Goal: Check status: Check status

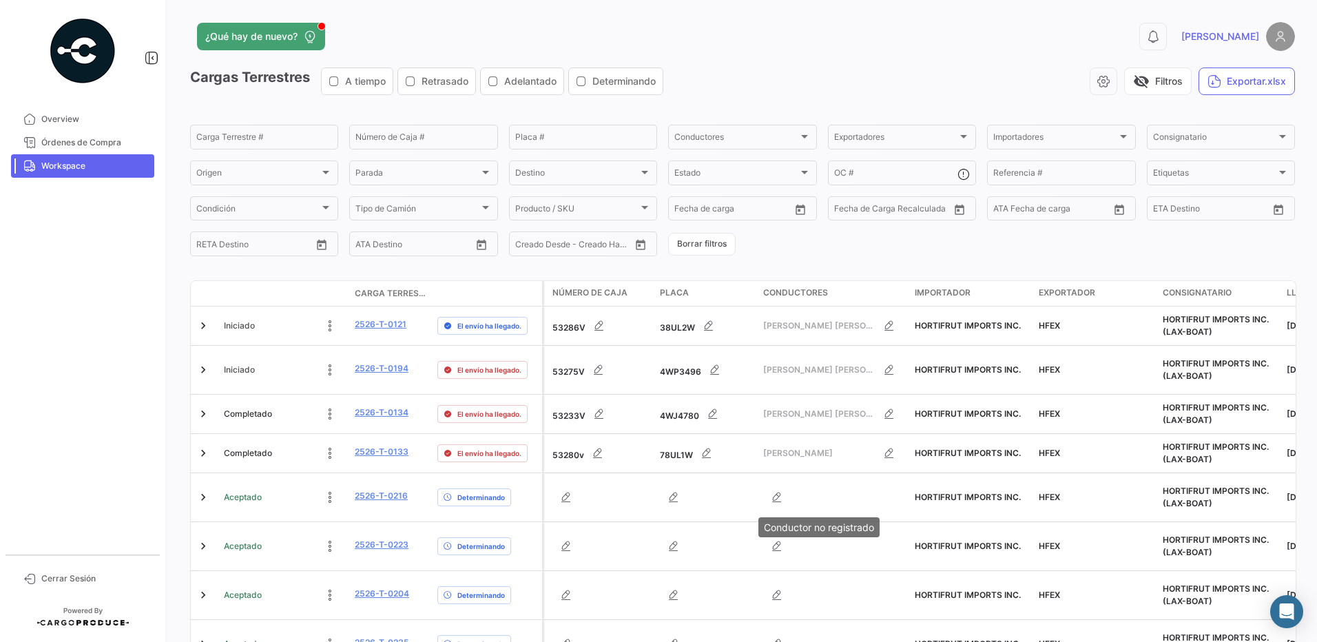
scroll to position [403, 0]
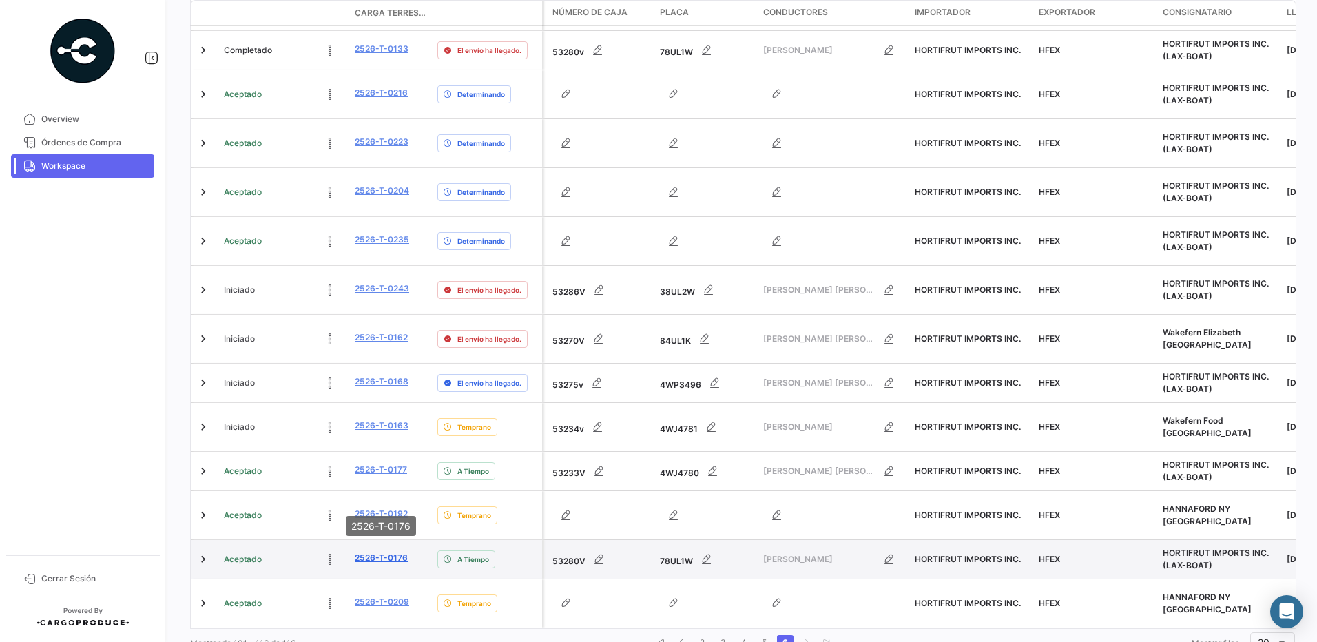
click at [378, 552] on link "2526-T-0176" at bounding box center [381, 558] width 53 height 12
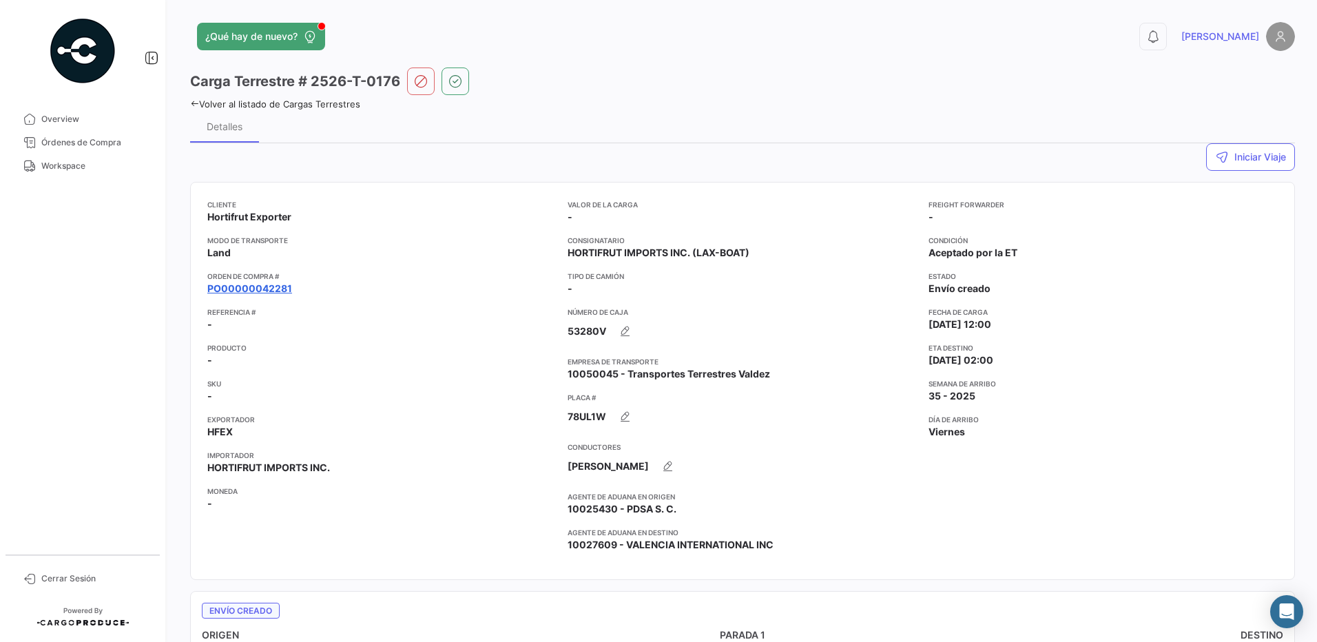
click at [280, 289] on link "PO00000042281" at bounding box center [249, 289] width 85 height 14
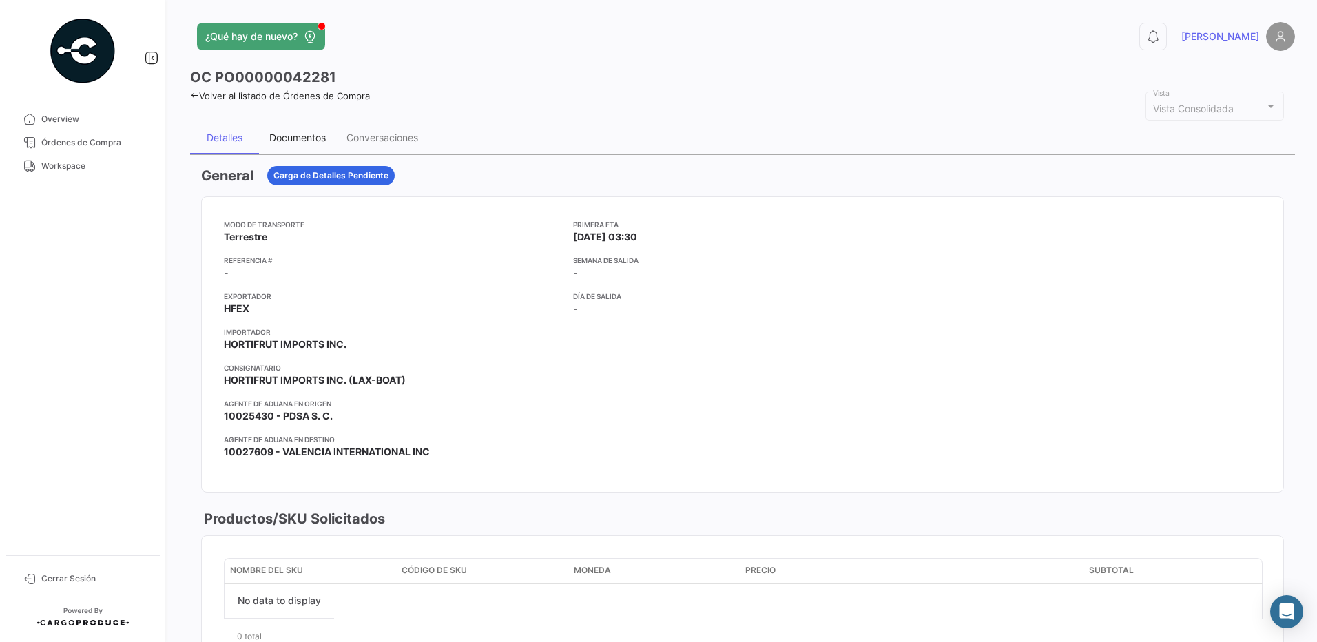
click at [305, 136] on div "Documentos" at bounding box center [297, 138] width 57 height 12
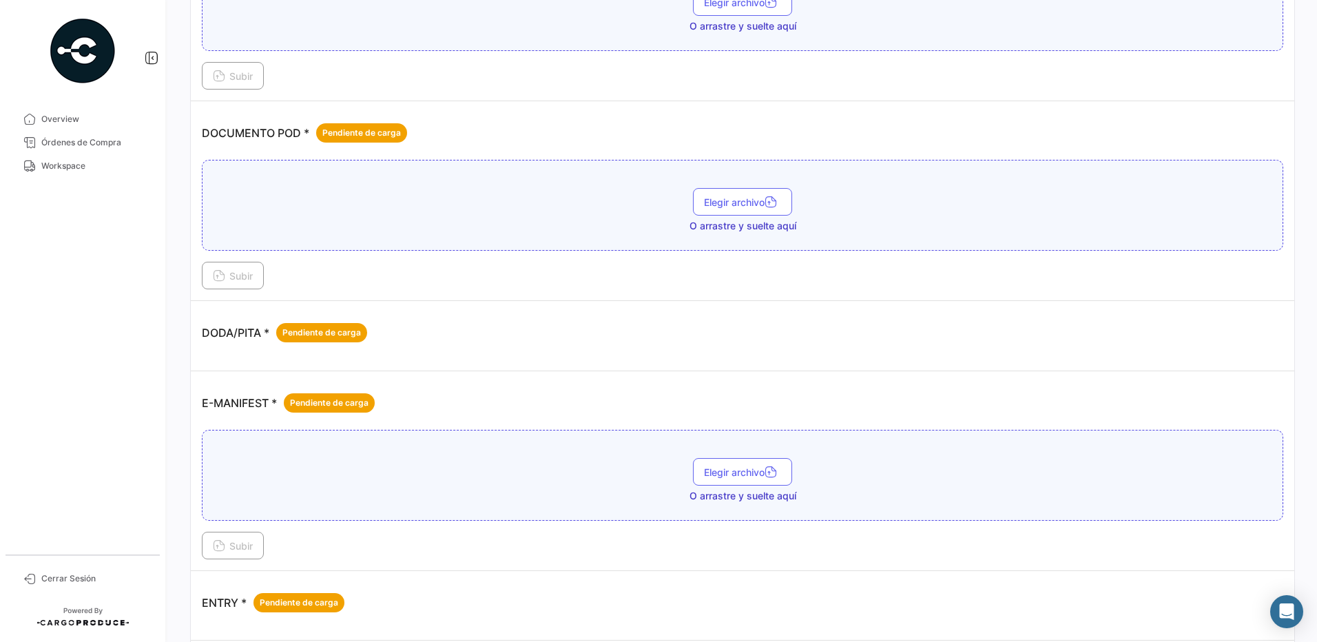
scroll to position [591, 0]
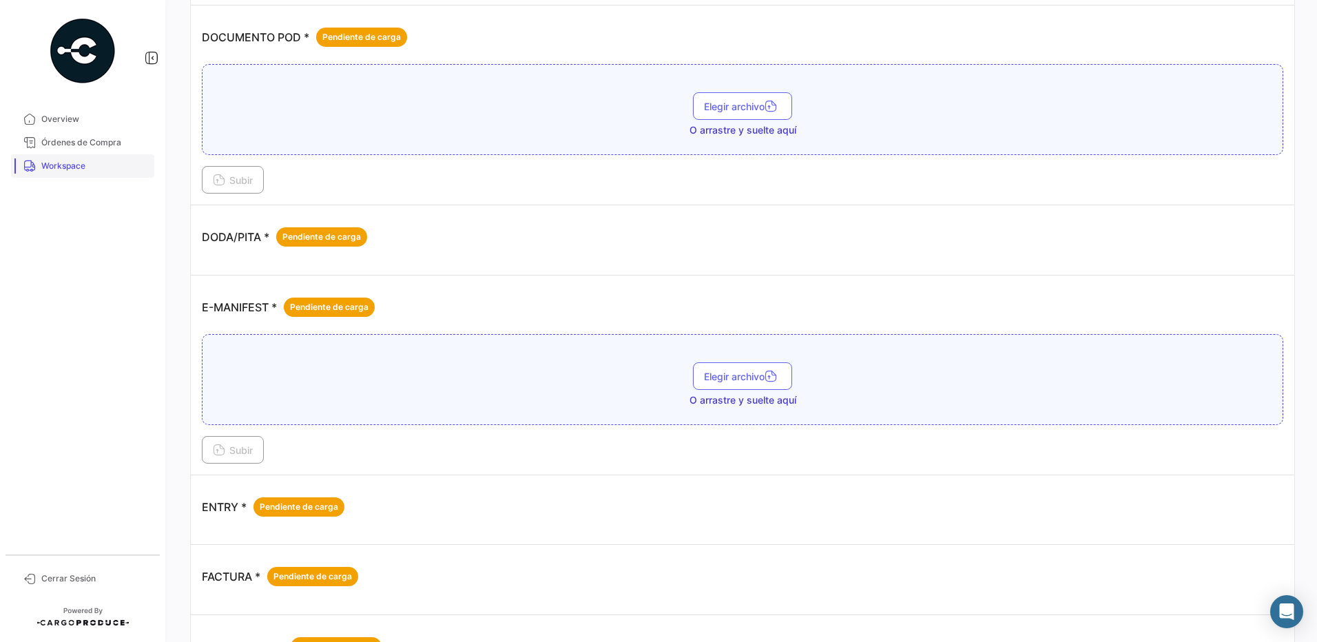
click at [81, 167] on span "Workspace" at bounding box center [94, 166] width 107 height 12
